Goal: Transaction & Acquisition: Purchase product/service

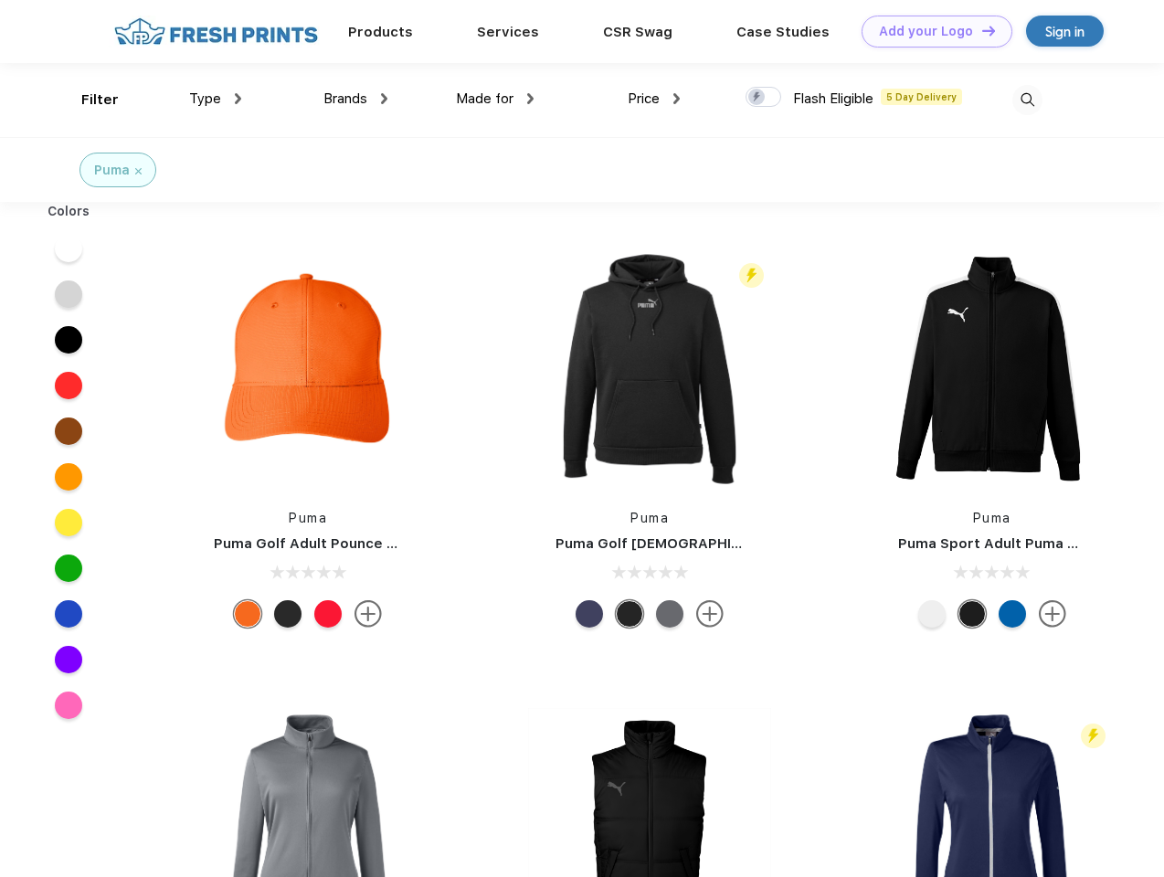
click at [930, 31] on link "Add your Logo Design Tool" at bounding box center [937, 32] width 151 height 32
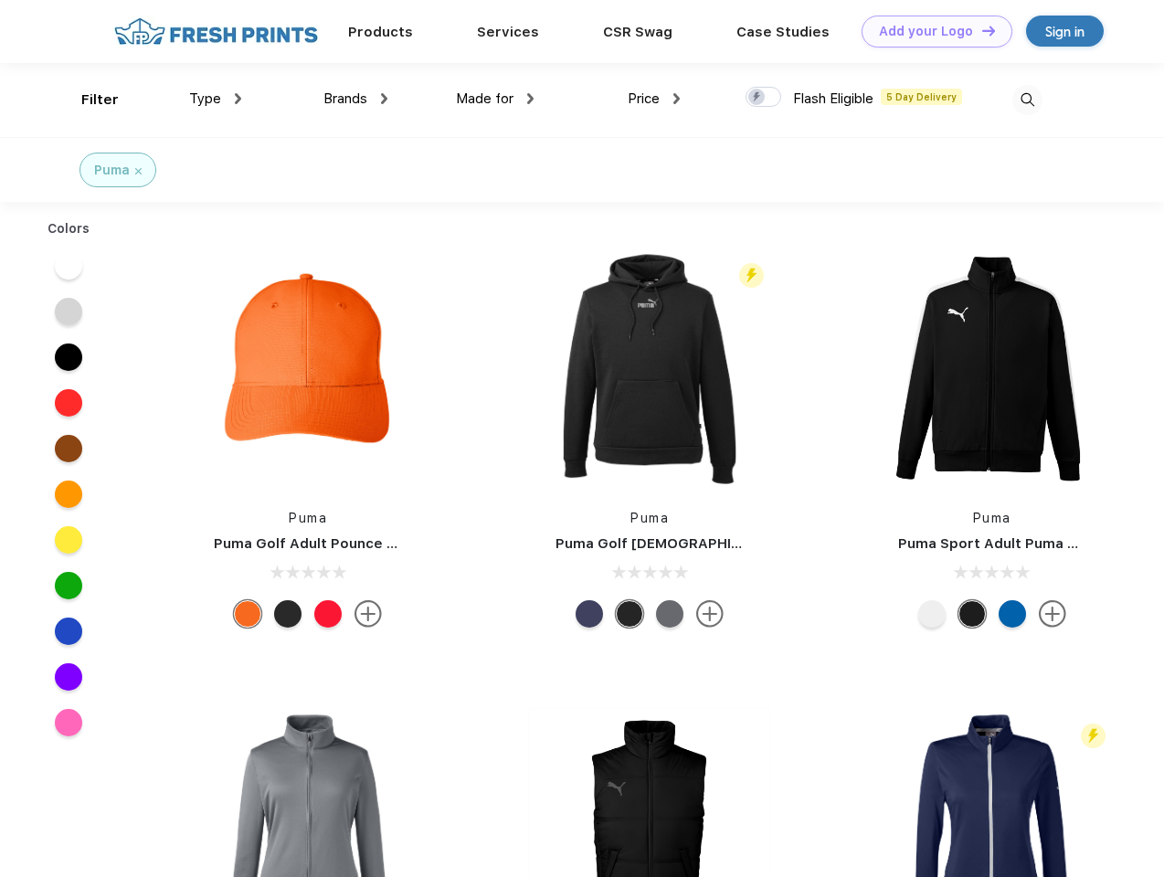
click at [0, 0] on div "Design Tool" at bounding box center [0, 0] width 0 height 0
click at [980, 30] on link "Add your Logo Design Tool" at bounding box center [937, 32] width 151 height 32
click at [88, 100] on div "Filter" at bounding box center [99, 100] width 37 height 21
click at [216, 99] on span "Type" at bounding box center [205, 98] width 32 height 16
click at [355, 99] on span "Brands" at bounding box center [345, 98] width 44 height 16
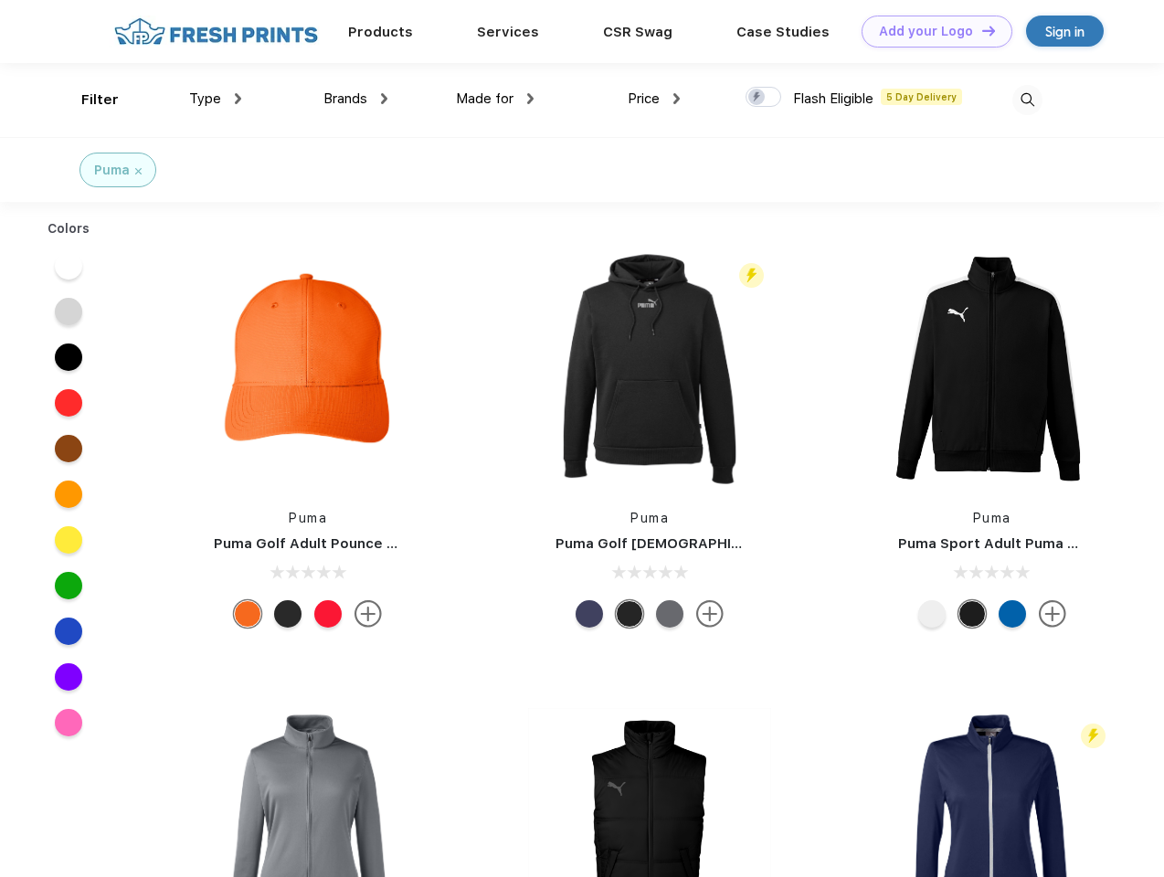
click at [495, 99] on span "Made for" at bounding box center [485, 98] width 58 height 16
click at [654, 99] on span "Price" at bounding box center [644, 98] width 32 height 16
click at [764, 98] on div at bounding box center [763, 97] width 36 height 20
click at [757, 98] on input "checkbox" at bounding box center [751, 92] width 12 height 12
click at [1027, 100] on img at bounding box center [1027, 100] width 30 height 30
